Goal: Use online tool/utility: Utilize a website feature to perform a specific function

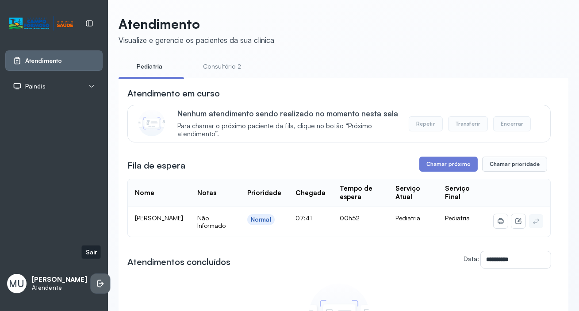
click at [96, 279] on icon at bounding box center [100, 283] width 9 height 9
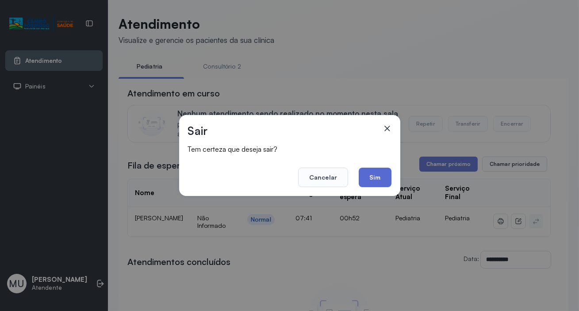
click at [381, 176] on button "Sim" at bounding box center [375, 177] width 32 height 19
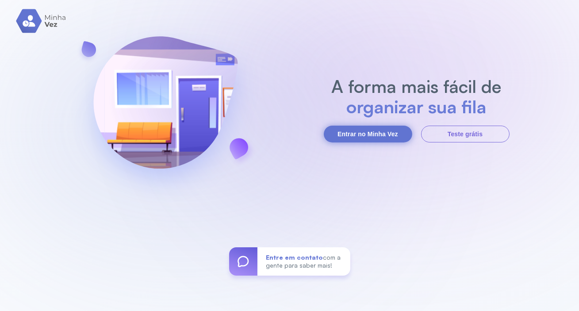
click at [363, 132] on button "Entrar no Minha Vez" at bounding box center [368, 134] width 88 height 17
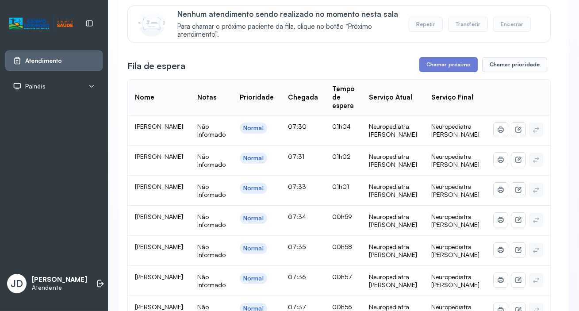
scroll to position [40, 0]
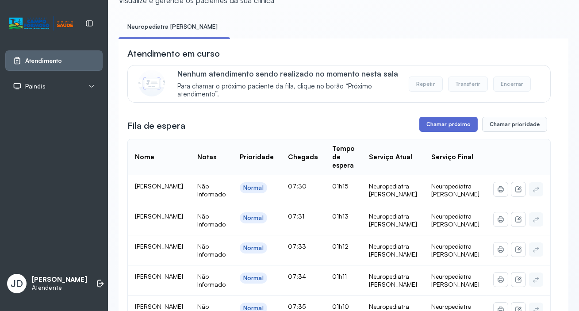
click at [454, 128] on button "Chamar próximo" at bounding box center [448, 124] width 58 height 15
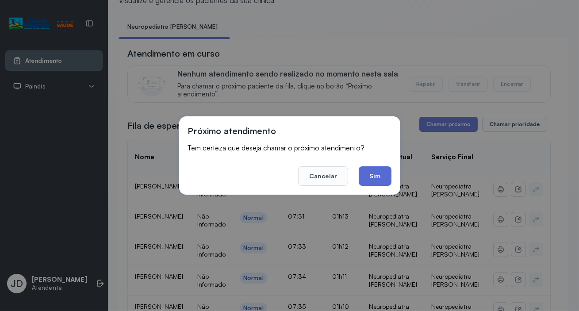
click at [371, 167] on button "Sim" at bounding box center [375, 175] width 32 height 19
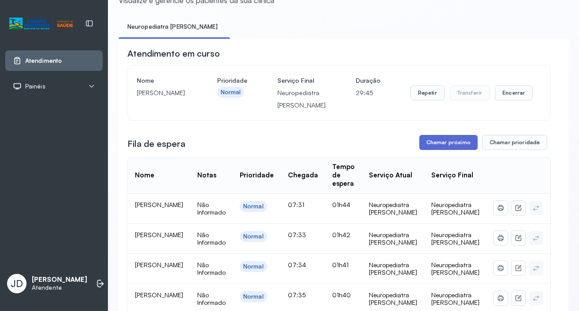
click at [454, 144] on button "Chamar próximo" at bounding box center [448, 142] width 58 height 15
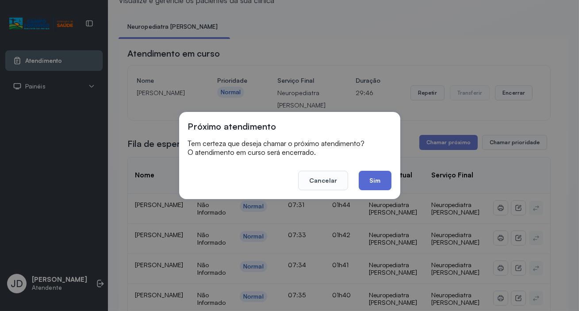
click at [390, 180] on button "Sim" at bounding box center [375, 180] width 32 height 19
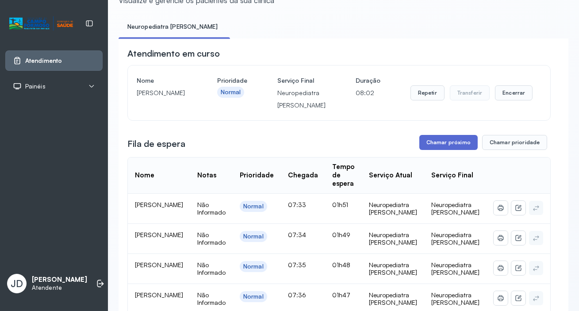
click at [429, 142] on button "Chamar próximo" at bounding box center [448, 142] width 58 height 15
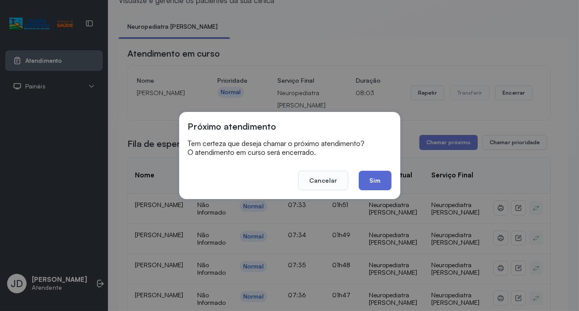
click at [374, 179] on button "Sim" at bounding box center [375, 180] width 32 height 19
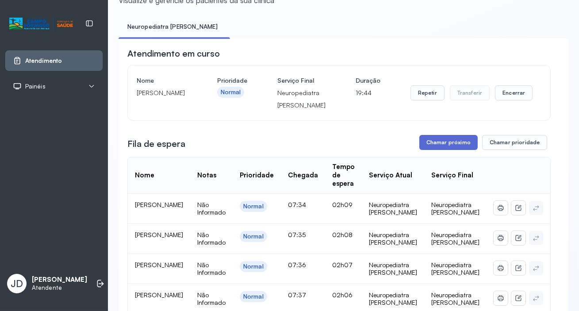
click at [442, 144] on button "Chamar próximo" at bounding box center [448, 142] width 58 height 15
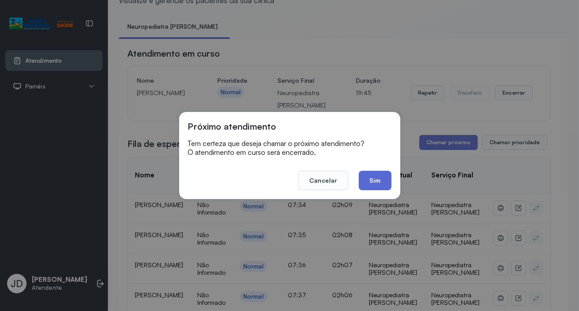
click at [373, 178] on button "Sim" at bounding box center [375, 180] width 32 height 19
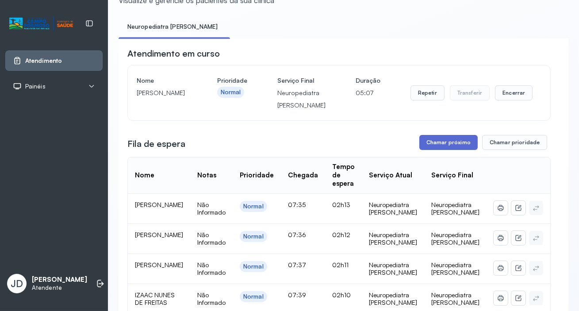
click at [431, 146] on button "Chamar próximo" at bounding box center [448, 142] width 58 height 15
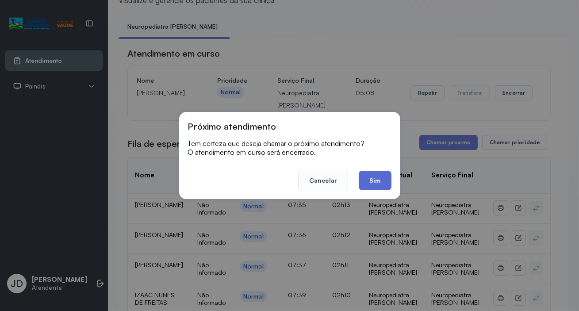
click at [363, 176] on button "Sim" at bounding box center [375, 180] width 32 height 19
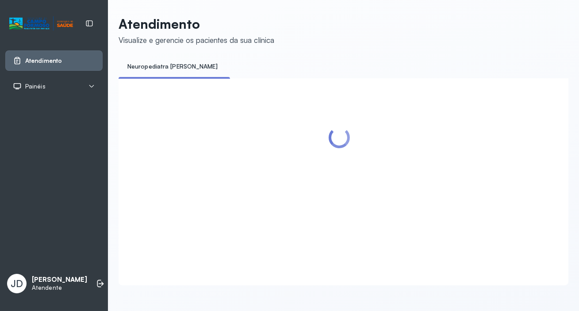
scroll to position [7, 0]
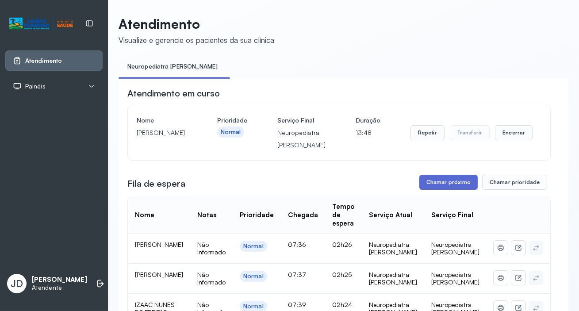
click at [437, 181] on button "Chamar próximo" at bounding box center [448, 182] width 58 height 15
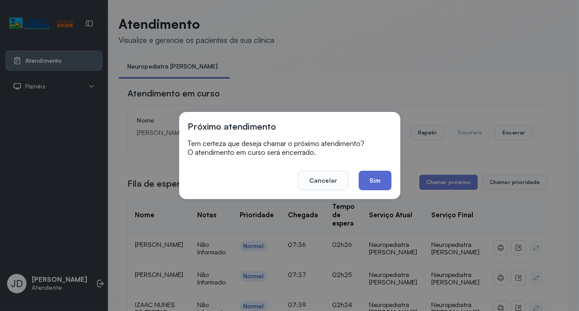
click at [364, 179] on button "Sim" at bounding box center [375, 180] width 32 height 19
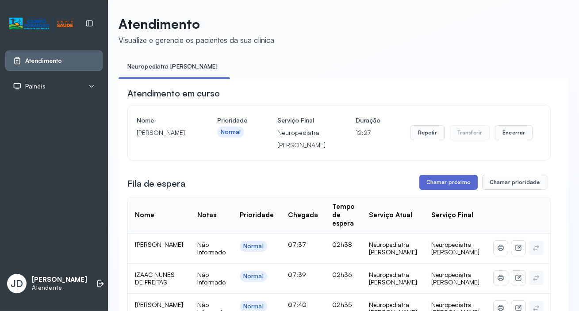
click at [444, 186] on button "Chamar próximo" at bounding box center [448, 182] width 58 height 15
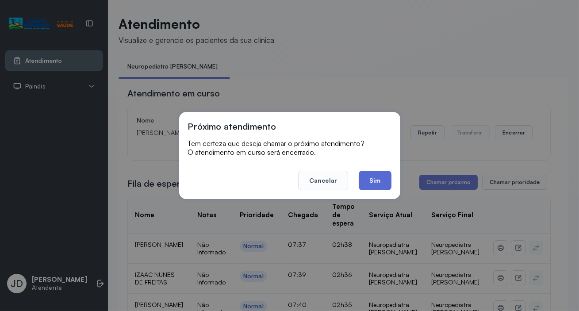
click at [380, 182] on button "Sim" at bounding box center [375, 180] width 32 height 19
